Goal: Transaction & Acquisition: Complete application form

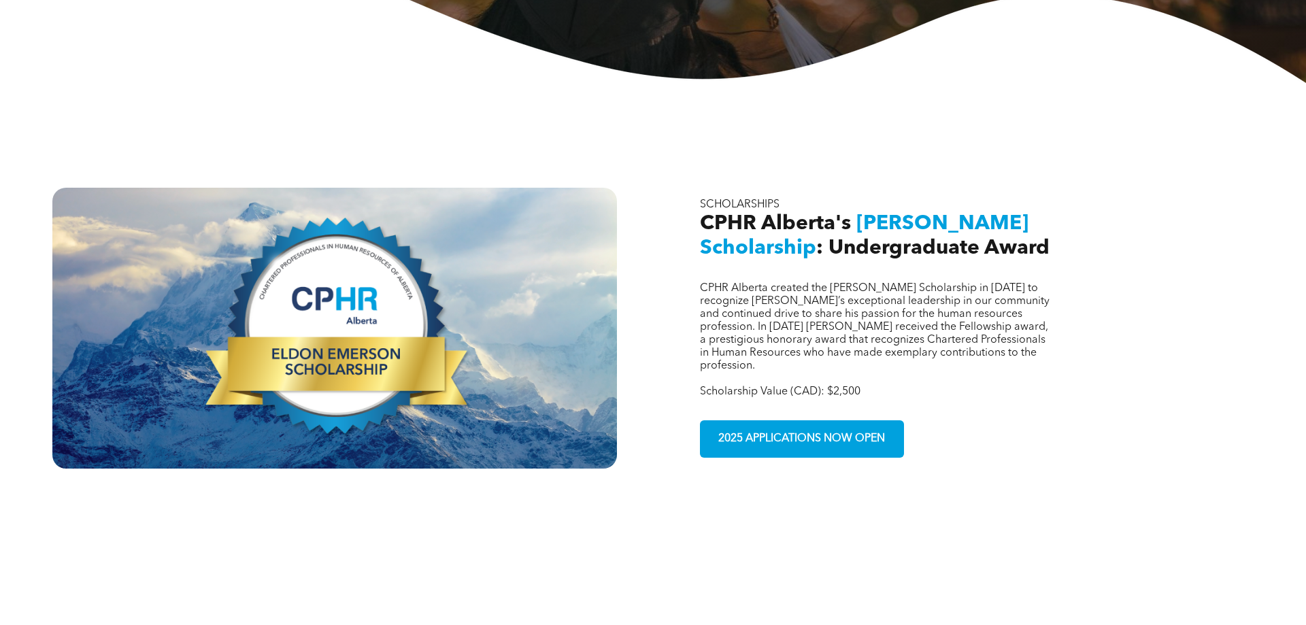
scroll to position [486, 0]
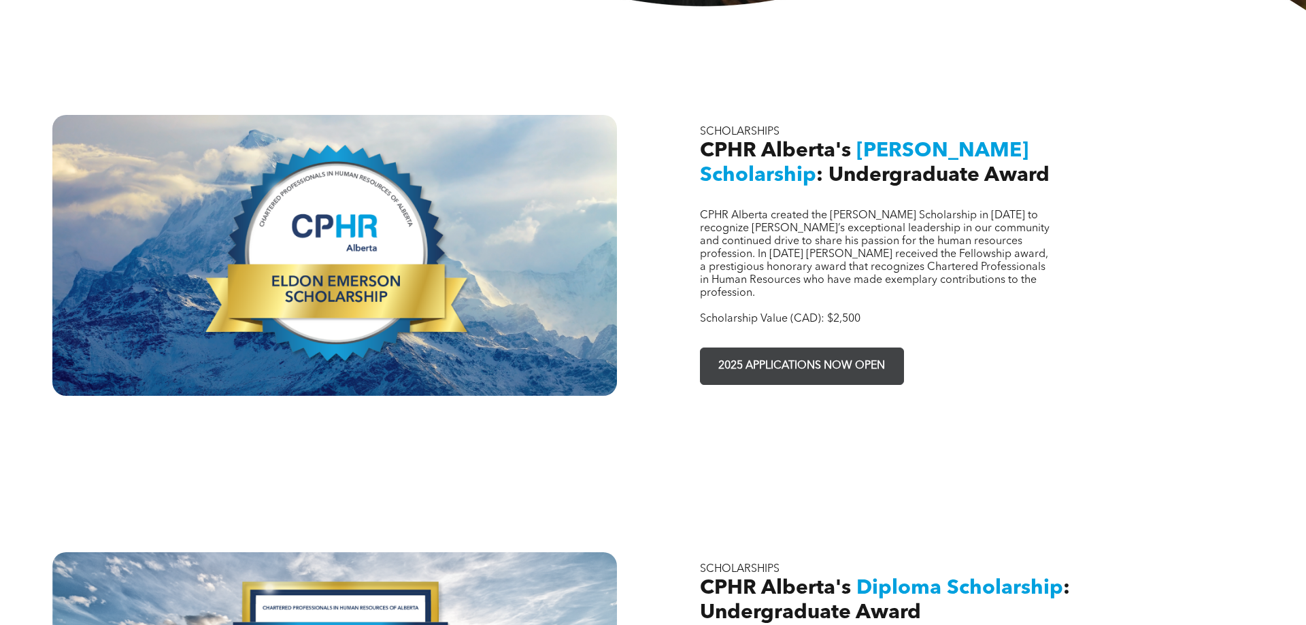
click at [826, 353] on span "2025 APPLICATIONS NOW OPEN" at bounding box center [801, 366] width 176 height 27
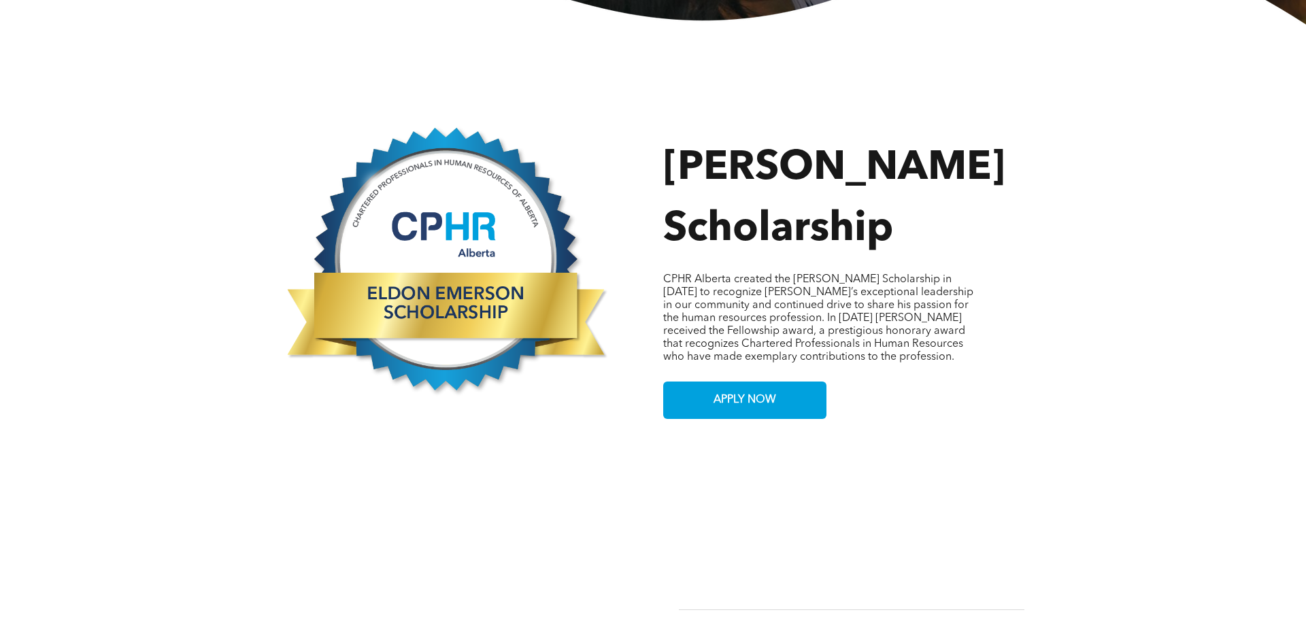
scroll to position [624, 0]
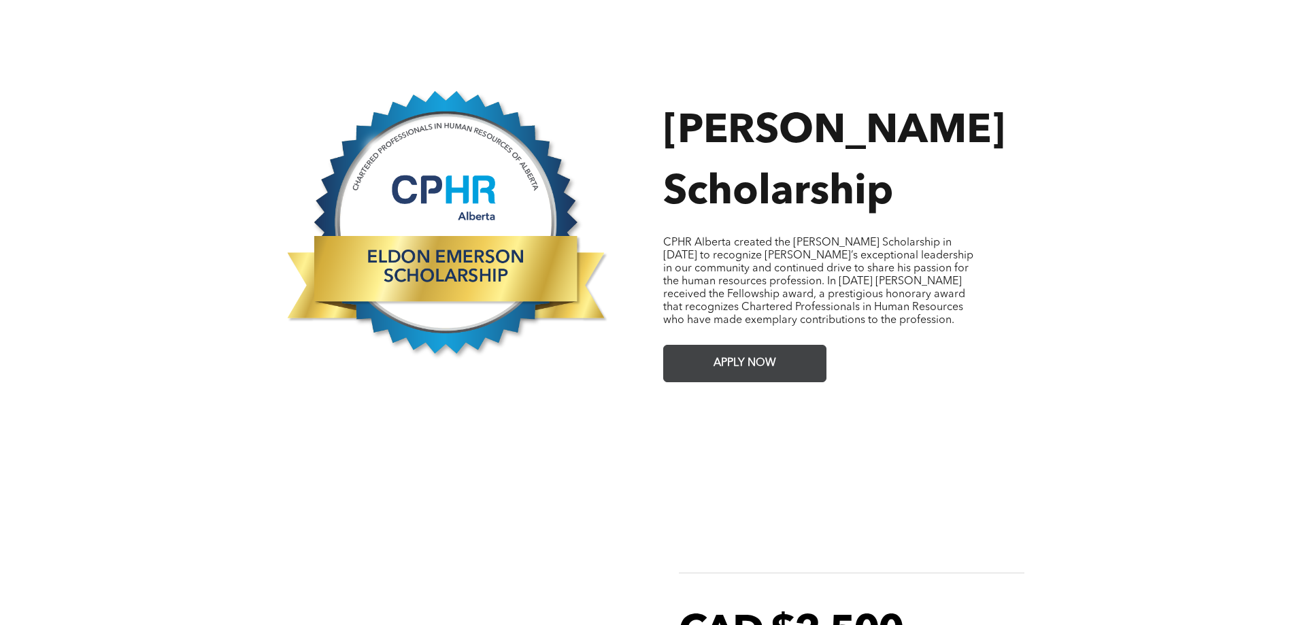
click at [778, 350] on span "APPLY NOW" at bounding box center [745, 363] width 72 height 27
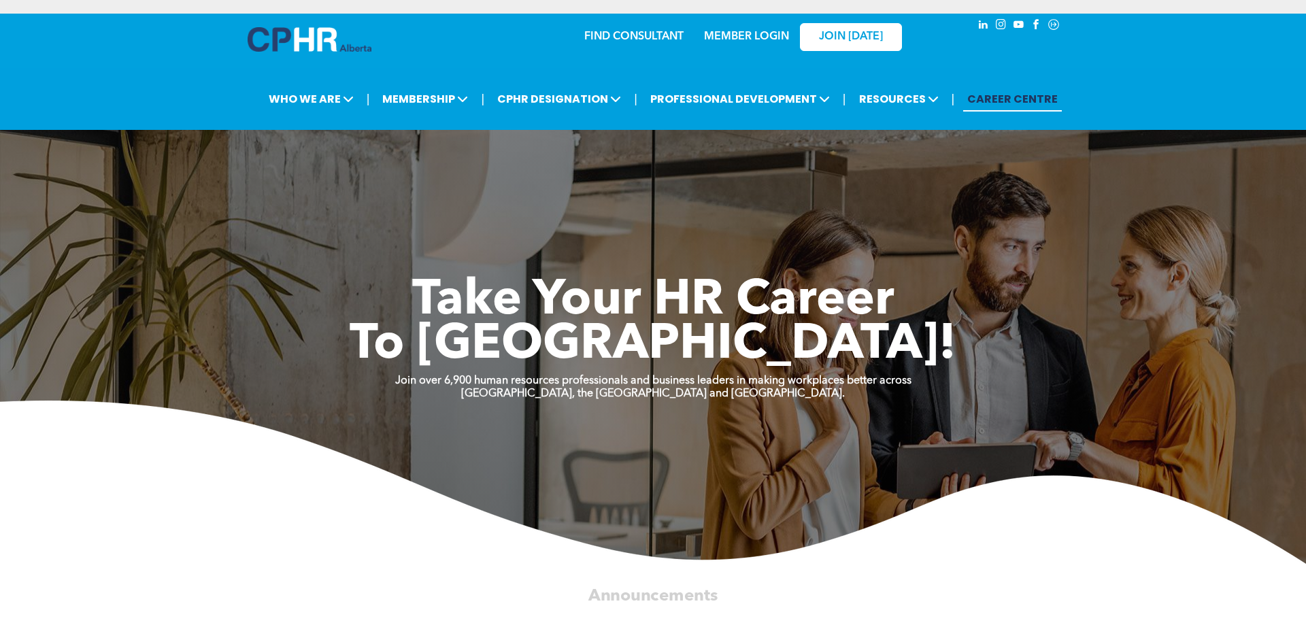
click at [736, 35] on link "MEMBER LOGIN" at bounding box center [746, 36] width 85 height 11
